Goal: Information Seeking & Learning: Learn about a topic

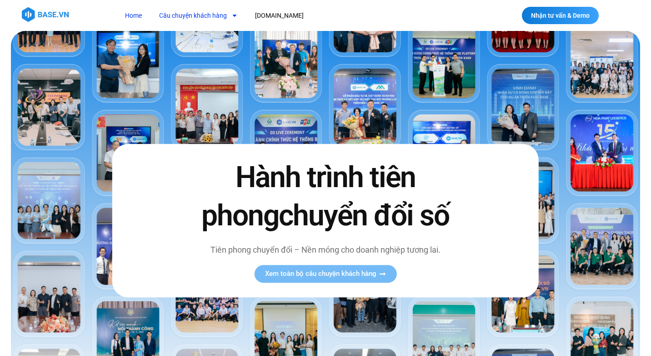
click at [198, 19] on link "Câu chuyện khách hàng" at bounding box center [198, 15] width 92 height 17
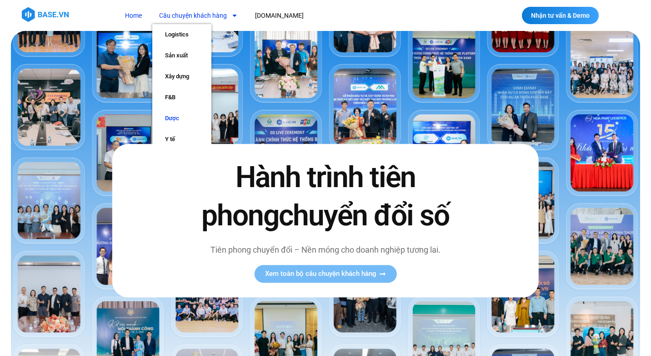
click at [169, 118] on link "Dược" at bounding box center [181, 118] width 59 height 21
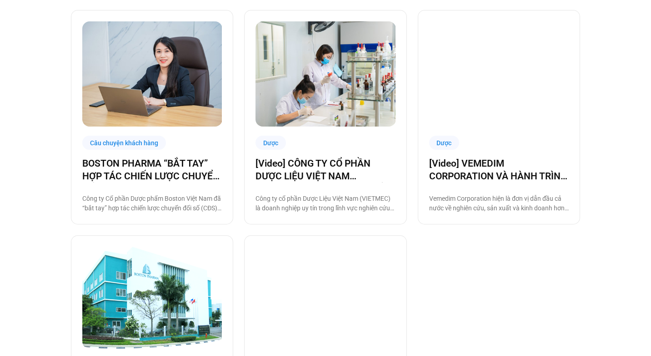
scroll to position [702, 0]
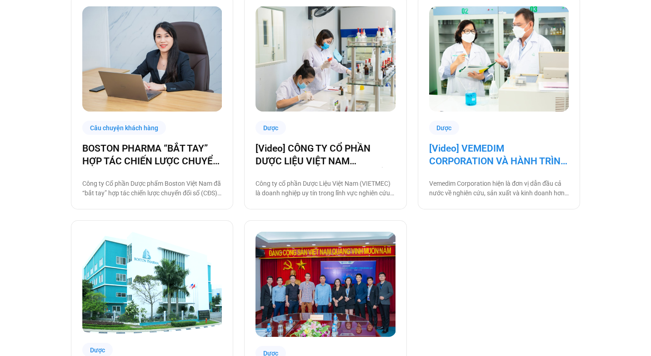
click at [494, 161] on link "[Video] VEMEDIM CORPORATION VÀ HÀNH TRÌNH SỐ HÓA KHÔNG GIAN LÀM VIỆC TRÊN NỀN T…" at bounding box center [499, 154] width 140 height 25
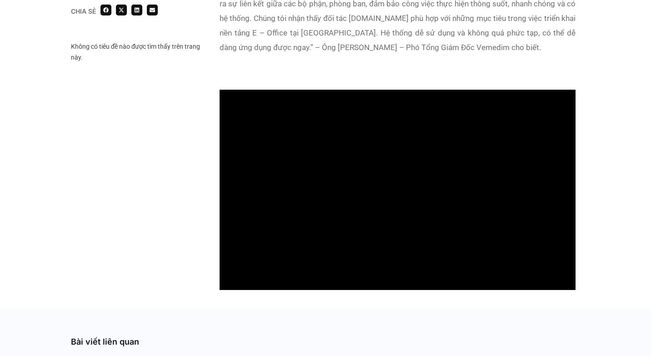
scroll to position [767, 0]
